Goal: Transaction & Acquisition: Book appointment/travel/reservation

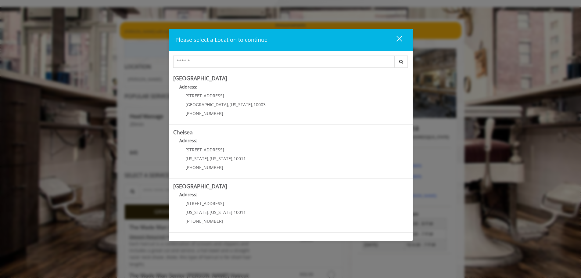
click at [401, 39] on button "close" at bounding box center [395, 40] width 21 height 12
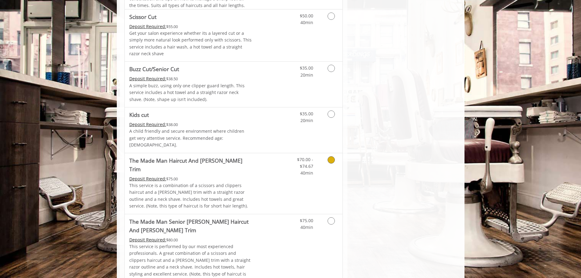
click at [331, 157] on link "Grooming services" at bounding box center [330, 164] width 16 height 23
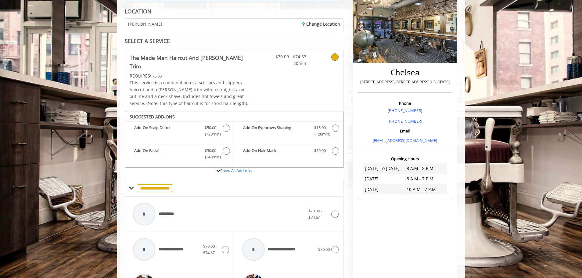
scroll to position [51, 0]
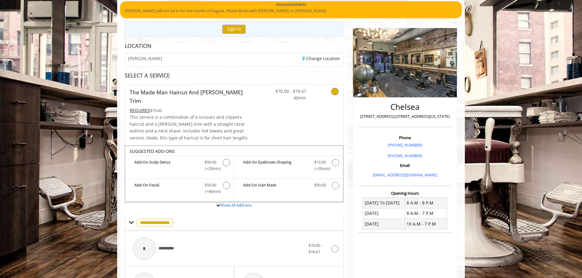
click at [241, 57] on div "Change Location" at bounding box center [290, 59] width 113 height 13
click at [290, 62] on div "Change Location" at bounding box center [290, 59] width 113 height 13
drag, startPoint x: 295, startPoint y: 58, endPoint x: 308, endPoint y: 57, distance: 12.5
click at [296, 58] on div "Change Location" at bounding box center [290, 59] width 113 height 13
click at [318, 56] on link "Change Location" at bounding box center [321, 58] width 38 height 6
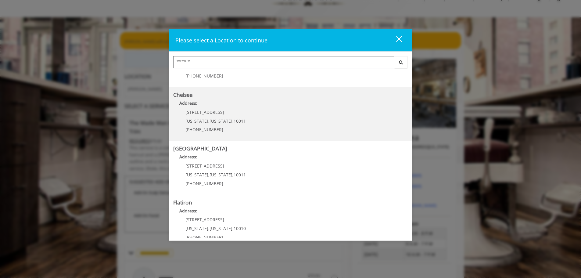
scroll to position [91, 0]
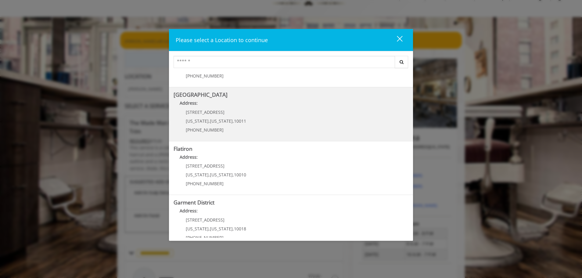
click at [233, 104] on Street "Address:" at bounding box center [290, 105] width 235 height 10
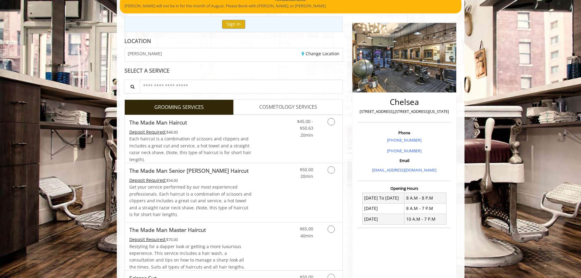
scroll to position [112, 0]
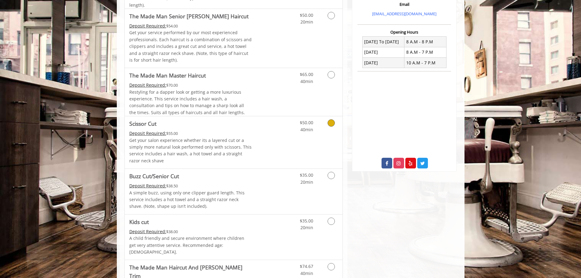
scroll to position [274, 0]
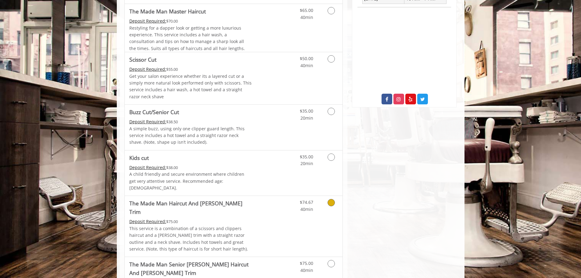
click at [329, 203] on link "Grooming services" at bounding box center [330, 204] width 16 height 17
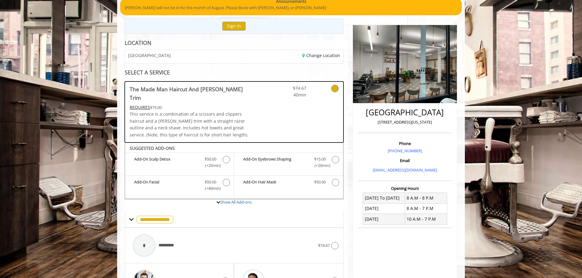
scroll to position [0, 0]
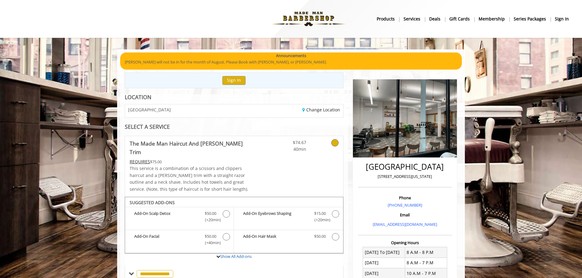
click at [491, 18] on b "Membership" at bounding box center [491, 19] width 26 height 7
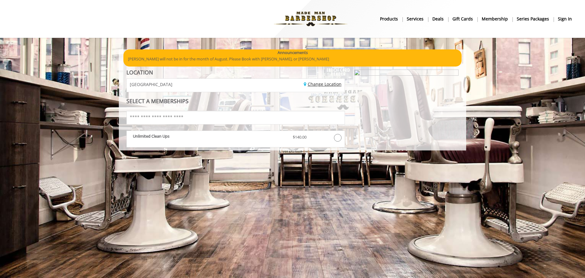
click at [327, 85] on link "Change Location" at bounding box center [323, 84] width 38 height 6
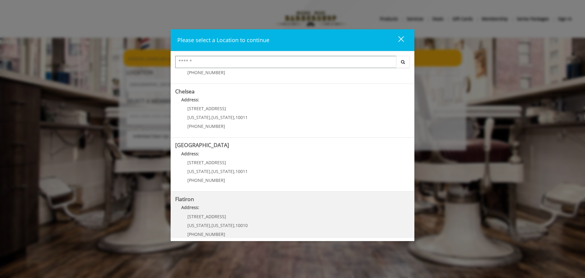
scroll to position [102, 0]
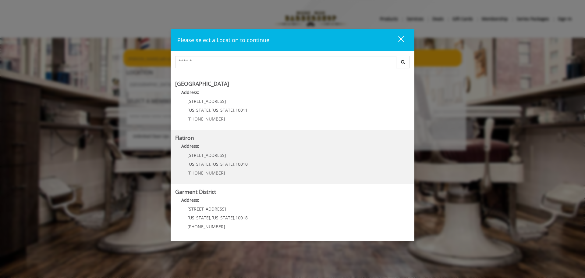
click at [267, 143] on "Address:" at bounding box center [292, 148] width 235 height 10
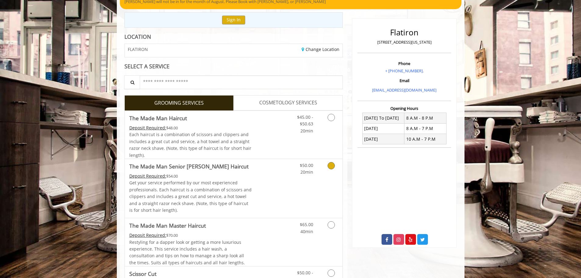
scroll to position [61, 0]
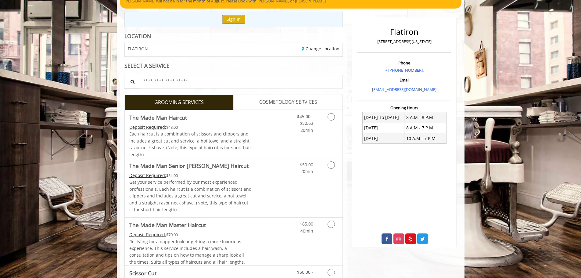
click at [322, 53] on div "Change Location" at bounding box center [289, 49] width 113 height 13
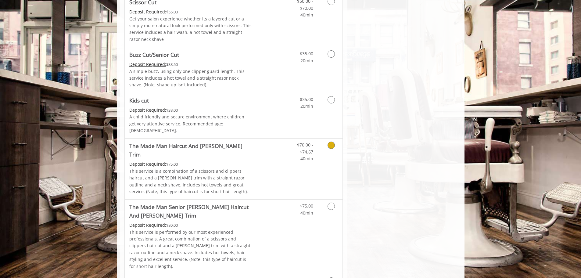
scroll to position [335, 0]
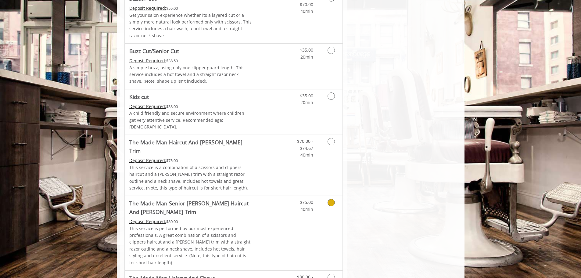
click at [326, 196] on link "Grooming services" at bounding box center [330, 204] width 16 height 17
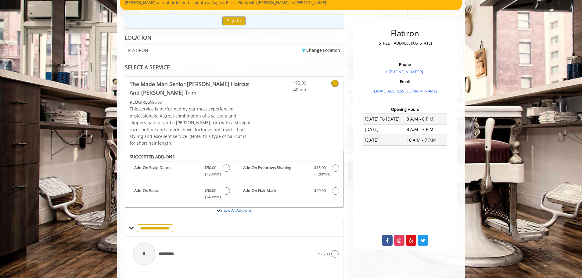
scroll to position [22, 0]
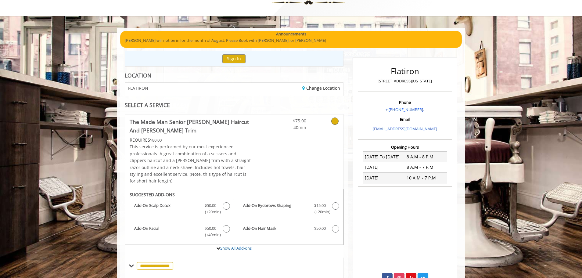
click at [314, 89] on link "Change Location" at bounding box center [321, 88] width 38 height 6
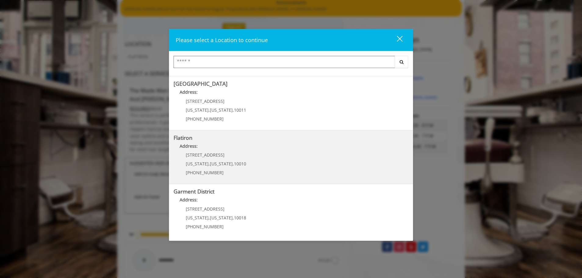
scroll to position [83, 0]
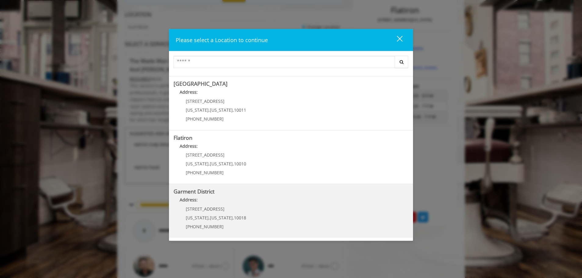
click at [233, 203] on District "Address:" at bounding box center [290, 201] width 235 height 10
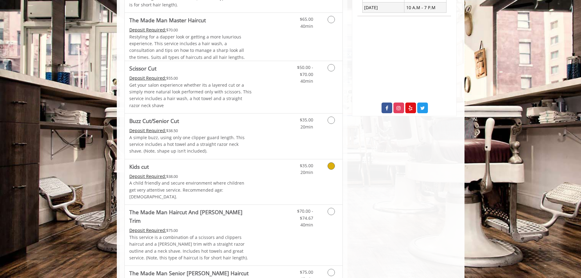
scroll to position [274, 0]
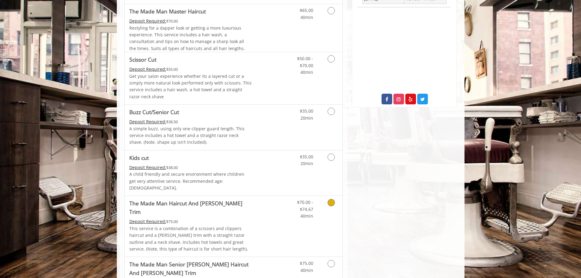
click at [318, 203] on div "Grooming services" at bounding box center [330, 207] width 25 height 23
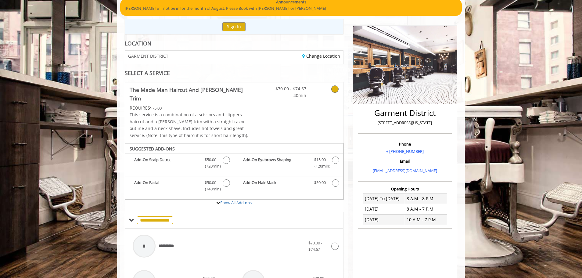
scroll to position [0, 0]
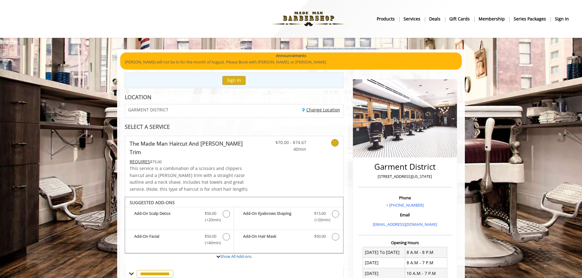
click at [333, 107] on link "Change Location" at bounding box center [321, 110] width 38 height 6
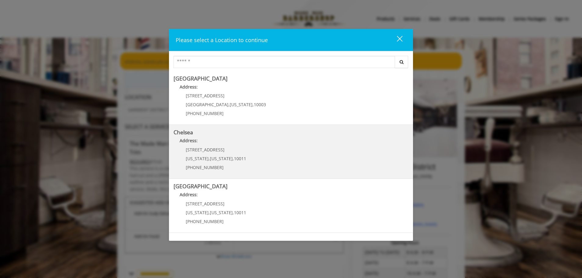
click at [267, 145] on p "Address:" at bounding box center [290, 142] width 235 height 10
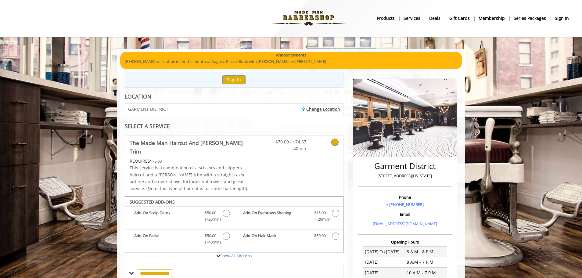
scroll to position [31, 0]
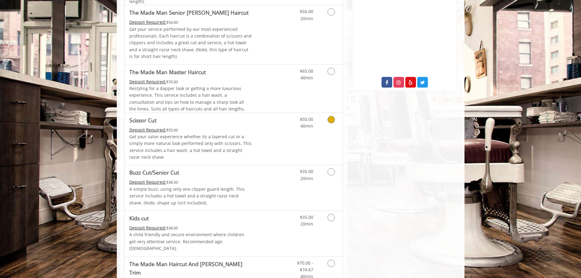
scroll to position [305, 0]
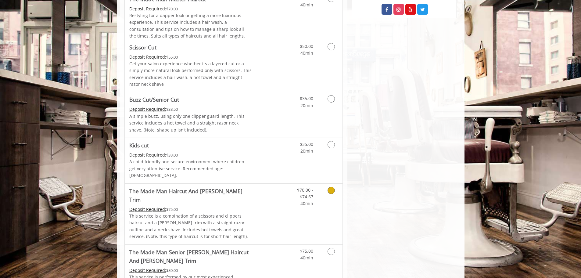
click at [333, 187] on icon "Grooming services" at bounding box center [330, 190] width 7 height 7
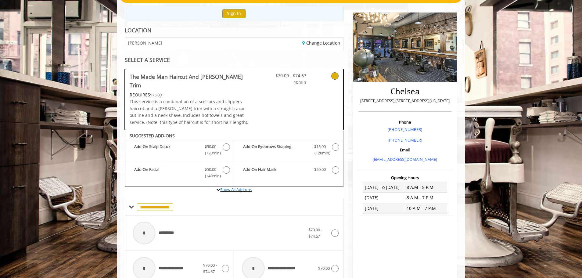
scroll to position [66, 0]
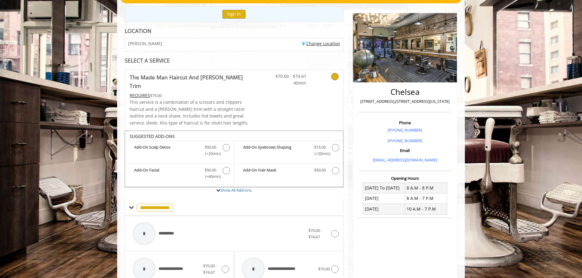
click at [333, 43] on link "Change Location" at bounding box center [321, 44] width 38 height 6
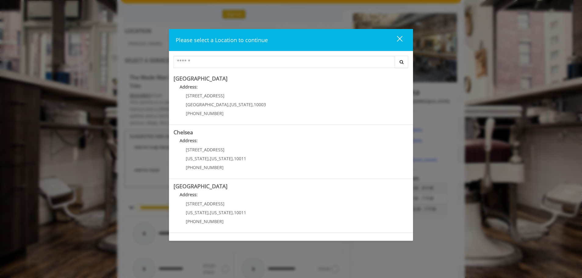
click at [400, 38] on div "close dialog" at bounding box center [400, 39] width 6 height 6
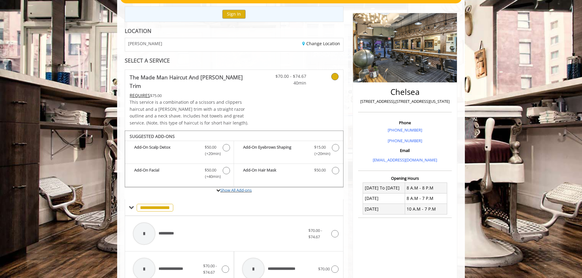
click at [233, 187] on label "Show All Add-ons" at bounding box center [234, 193] width 219 height 12
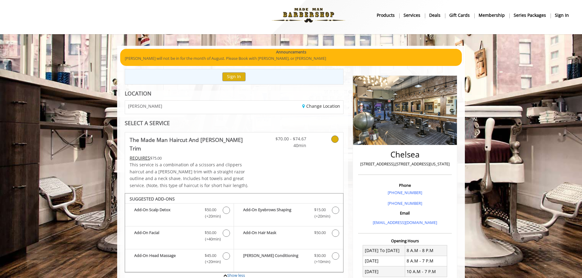
scroll to position [0, 0]
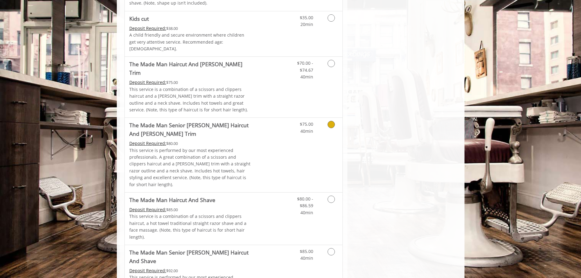
scroll to position [371, 0]
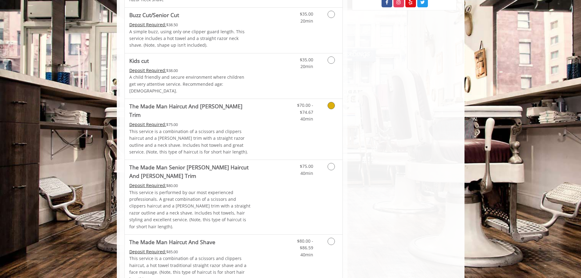
click at [275, 114] on link "Discounted Price" at bounding box center [269, 129] width 36 height 61
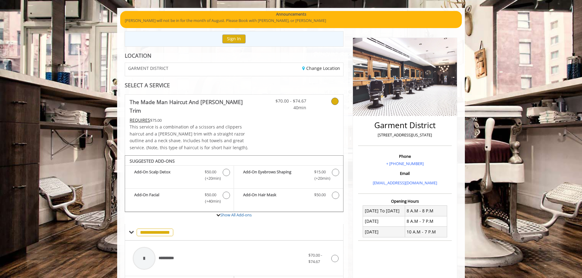
scroll to position [36, 0]
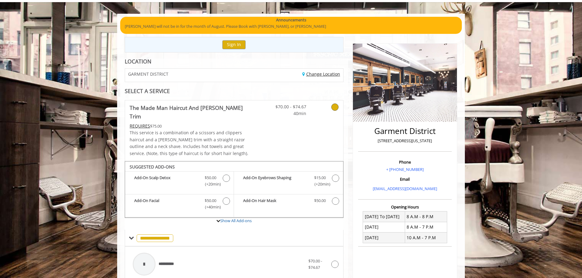
click at [312, 77] on link "Change Location" at bounding box center [321, 74] width 38 height 6
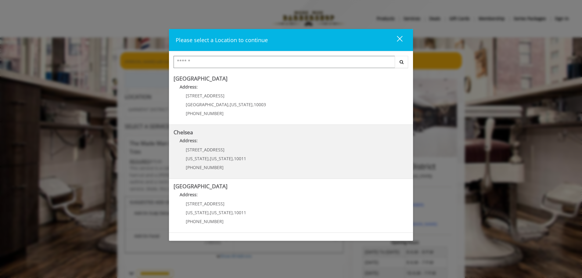
scroll to position [0, 0]
click at [222, 158] on span "New York" at bounding box center [221, 158] width 23 height 6
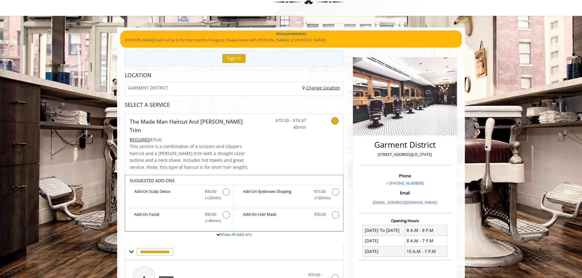
scroll to position [61, 0]
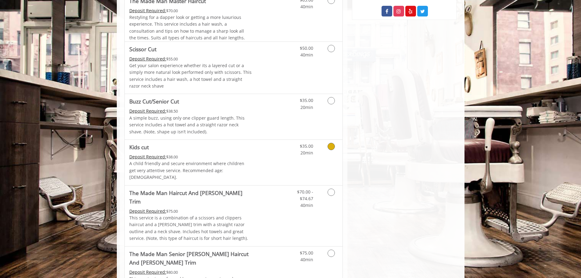
scroll to position [396, 0]
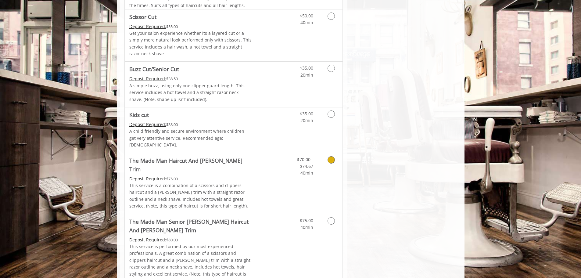
click at [326, 154] on link "Grooming services" at bounding box center [330, 164] width 16 height 23
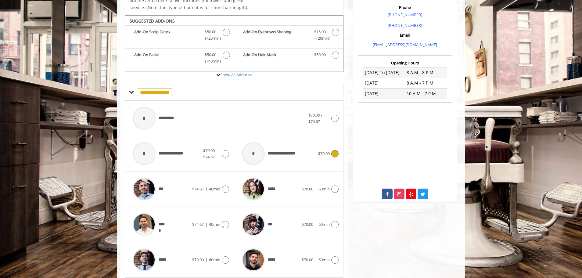
scroll to position [188, 0]
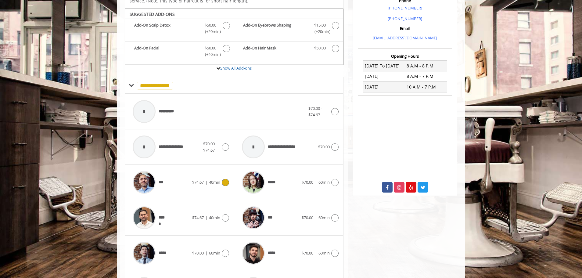
click at [193, 179] on span "$74.67" at bounding box center [198, 181] width 12 height 5
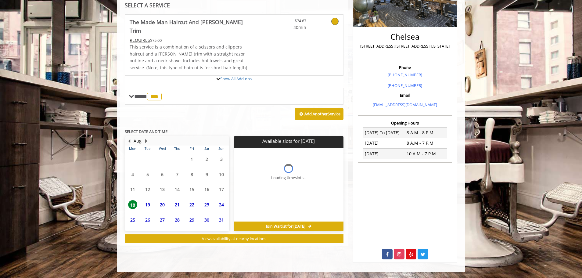
scroll to position [152, 0]
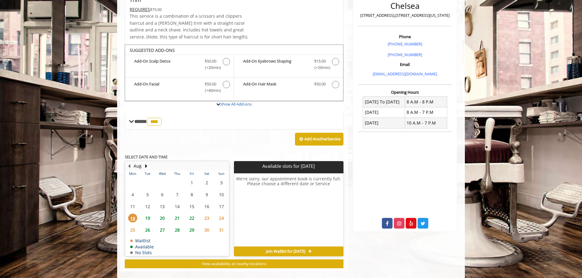
click at [150, 213] on span "19" at bounding box center [147, 217] width 9 height 9
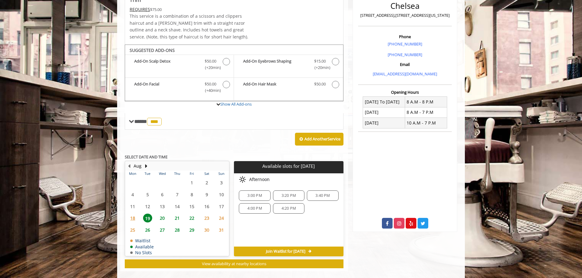
click at [204, 213] on span "23" at bounding box center [206, 217] width 9 height 9
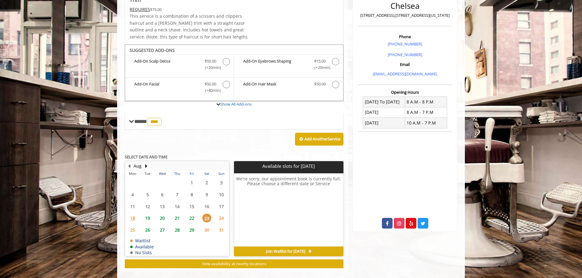
click at [132, 213] on span "18" at bounding box center [132, 217] width 9 height 9
drag, startPoint x: 151, startPoint y: 210, endPoint x: 154, endPoint y: 210, distance: 3.1
click at [154, 212] on td "19" at bounding box center [147, 218] width 15 height 12
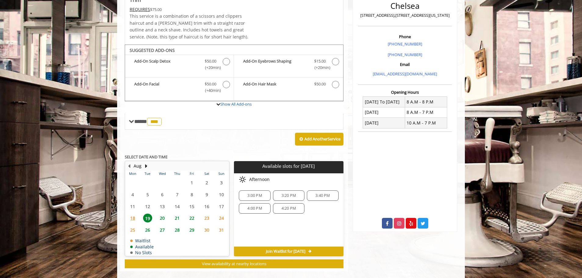
click at [159, 213] on span "20" at bounding box center [162, 217] width 9 height 9
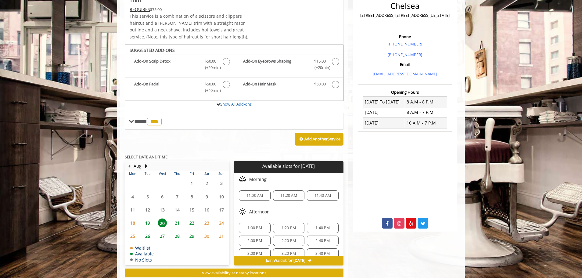
scroll to position [161, 0]
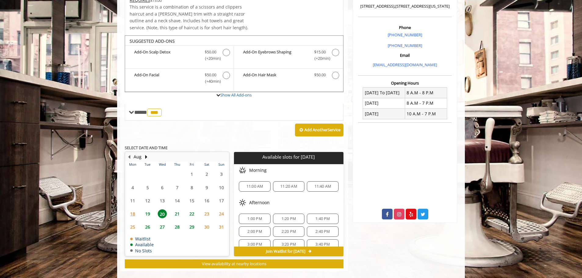
click at [149, 209] on span "19" at bounding box center [147, 213] width 9 height 9
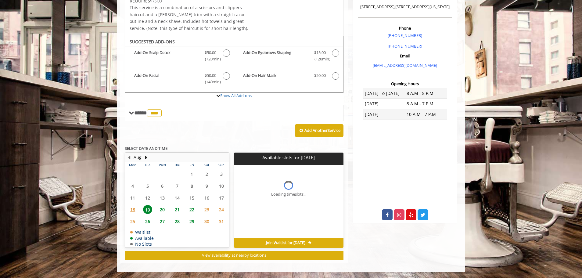
scroll to position [152, 0]
